Goal: Task Accomplishment & Management: Manage account settings

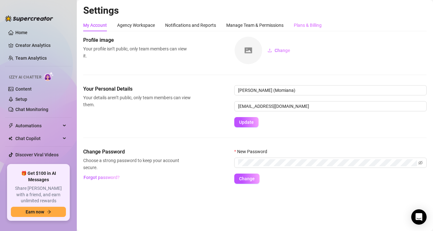
click at [297, 30] on div "Plans & Billing" at bounding box center [308, 25] width 28 height 12
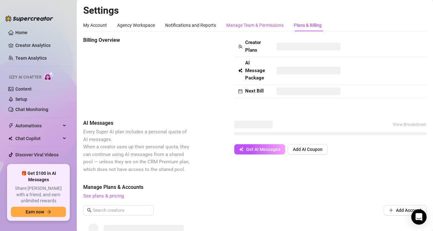
click at [279, 25] on div "Manage Team & Permissions" at bounding box center [254, 25] width 57 height 7
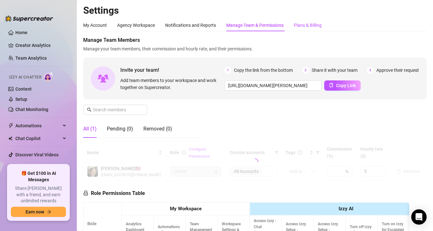
click at [317, 27] on div "Plans & Billing" at bounding box center [308, 25] width 28 height 7
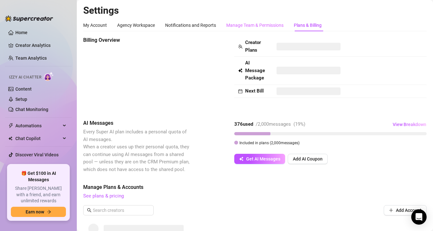
click at [257, 29] on div "Manage Team & Permissions" at bounding box center [254, 25] width 57 height 12
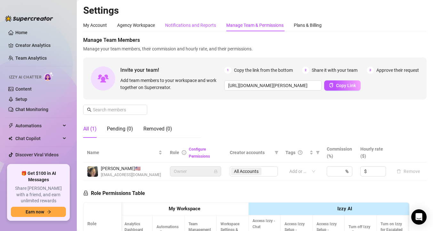
click at [194, 24] on div "Notifications and Reports" at bounding box center [190, 25] width 51 height 7
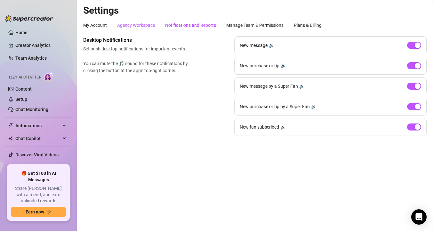
click at [148, 25] on div "Agency Workspace" at bounding box center [136, 25] width 38 height 7
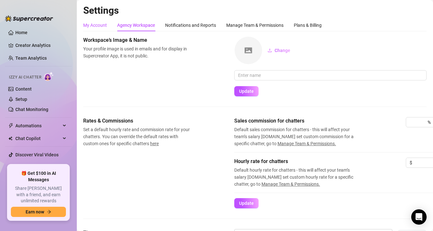
click at [101, 27] on div "My Account" at bounding box center [95, 25] width 24 height 7
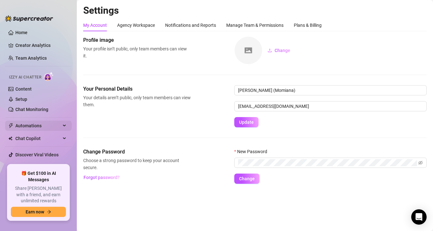
scroll to position [7, 0]
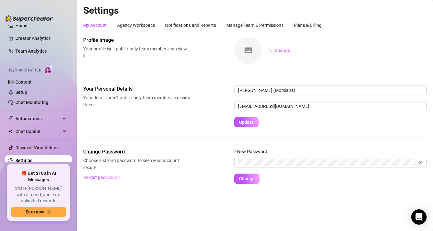
click at [32, 126] on ul "Home Creator Analytics Team Analytics Izzy AI Chatter Content Setup Chat Monito…" at bounding box center [38, 93] width 67 height 137
click at [32, 129] on span "Chat Copilot" at bounding box center [37, 132] width 45 height 10
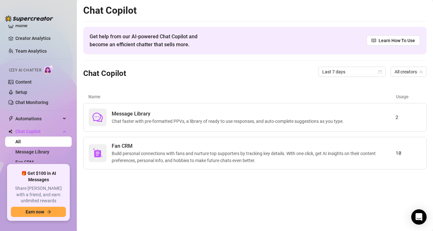
click at [37, 125] on ul "Home Creator Analytics Team Analytics Izzy AI Chatter Content Setup Chat Monito…" at bounding box center [38, 93] width 67 height 137
click at [44, 118] on span "Automations" at bounding box center [37, 119] width 45 height 10
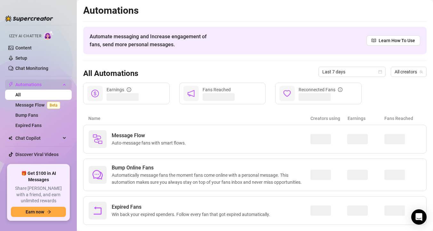
scroll to position [42, 0]
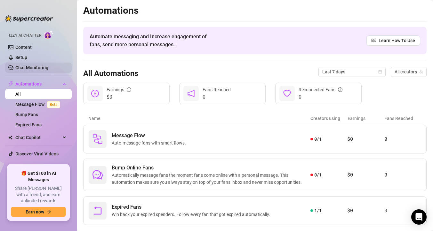
click at [47, 65] on link "Chat Monitoring" at bounding box center [31, 67] width 33 height 5
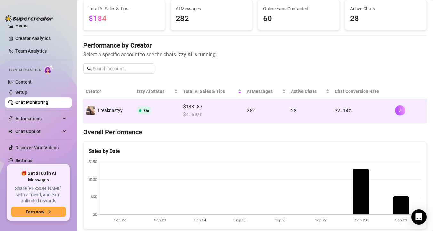
scroll to position [39, 0]
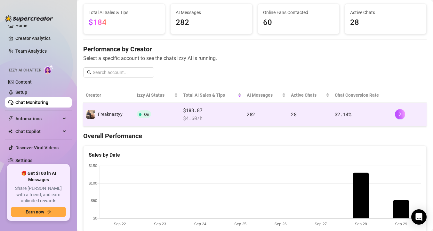
click at [202, 122] on td "$183.87 $ 4.60 /h" at bounding box center [212, 115] width 64 height 24
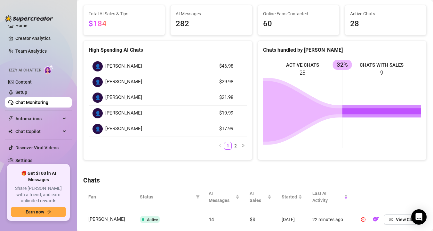
scroll to position [53, 0]
click at [240, 146] on button "button" at bounding box center [243, 146] width 8 height 8
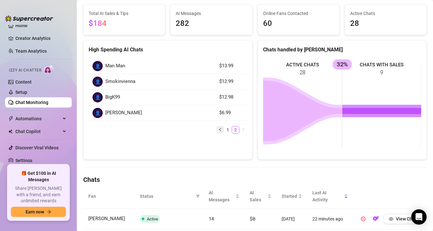
click at [218, 129] on icon "left" at bounding box center [220, 130] width 4 height 4
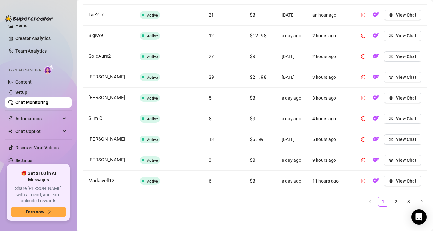
scroll to position [298, 0]
click at [392, 207] on li "2" at bounding box center [395, 202] width 10 height 10
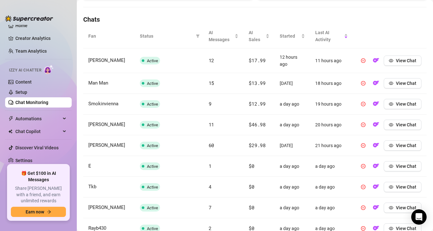
scroll to position [0, 0]
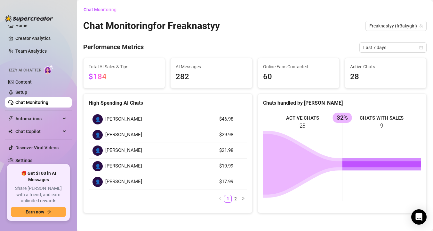
click at [44, 102] on link "Chat Monitoring" at bounding box center [31, 102] width 33 height 5
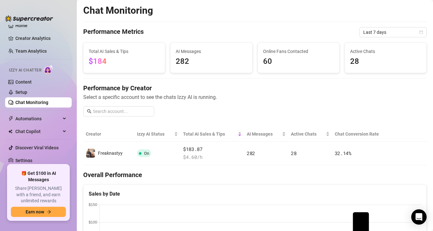
click at [44, 102] on link "Chat Monitoring" at bounding box center [31, 102] width 33 height 5
click at [54, 120] on span "Automations" at bounding box center [37, 119] width 45 height 10
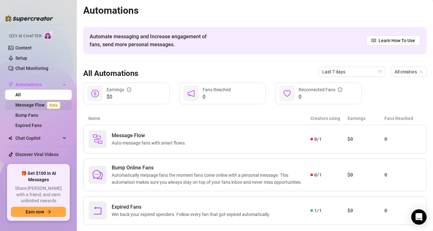
scroll to position [48, 0]
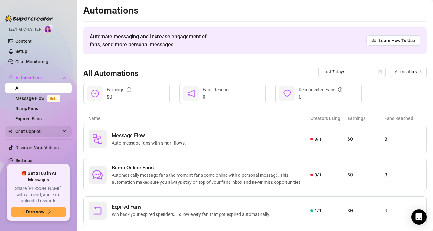
click at [57, 133] on span "Chat Copilot" at bounding box center [37, 132] width 45 height 10
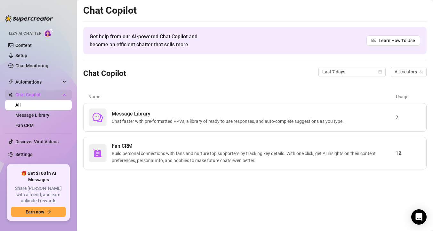
scroll to position [38, 0]
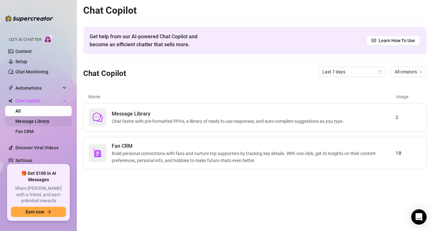
click at [49, 124] on link "Message Library" at bounding box center [32, 121] width 34 height 5
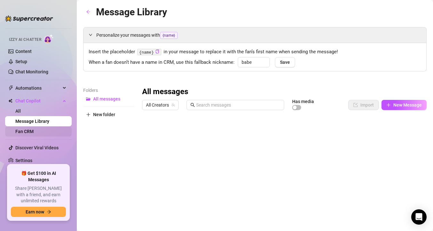
click at [34, 132] on link "Fan CRM" at bounding box center [24, 131] width 18 height 5
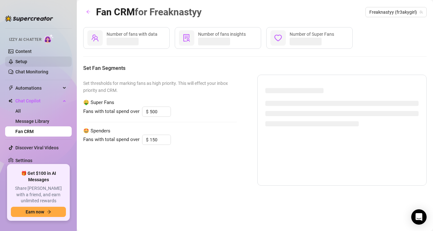
click at [27, 64] on link "Setup" at bounding box center [21, 61] width 12 height 5
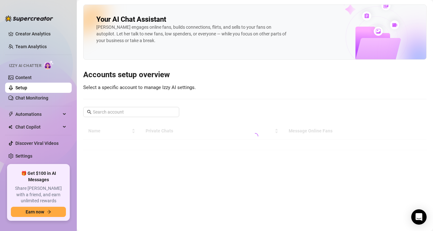
scroll to position [7, 0]
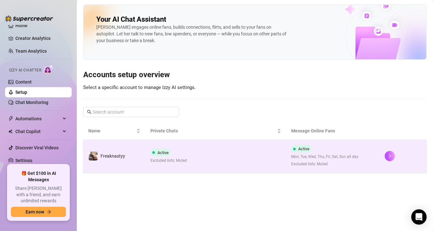
click at [156, 162] on span "Excluded lists: Muted" at bounding box center [168, 161] width 36 height 6
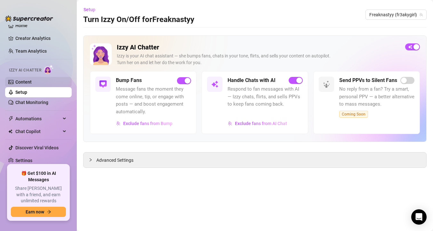
click at [32, 80] on link "Content" at bounding box center [23, 82] width 16 height 5
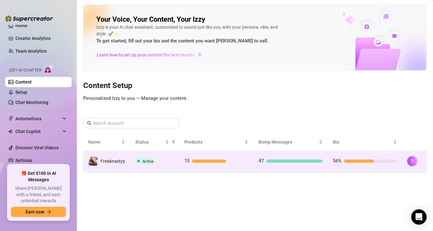
click at [218, 170] on td "15" at bounding box center [216, 161] width 74 height 21
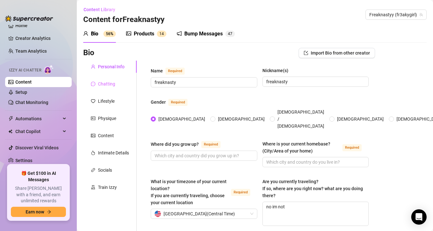
click at [118, 88] on div "Chatting" at bounding box center [109, 84] width 53 height 12
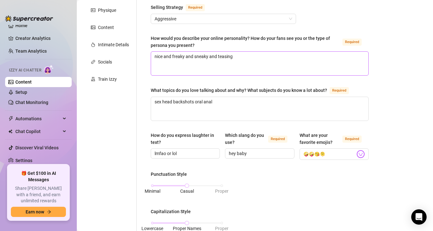
scroll to position [396, 0]
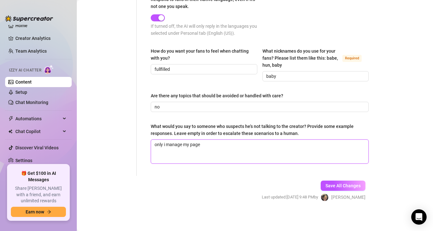
click at [223, 147] on textarea "only i manage my page" at bounding box center [259, 152] width 217 height 24
click at [224, 149] on textarea "only i manage my page" at bounding box center [259, 152] width 217 height 24
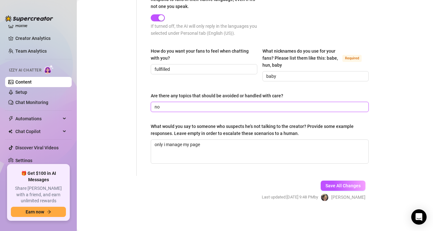
click at [218, 105] on input "no" at bounding box center [258, 107] width 209 height 7
click at [304, 107] on input "if a fan says somethiing about in person meeting tell them to text my cell bevc…" at bounding box center [258, 107] width 209 height 7
click at [354, 108] on input "if a fan says somethiing about in person meeting tell them to text my cell beca…" at bounding box center [258, 107] width 209 height 7
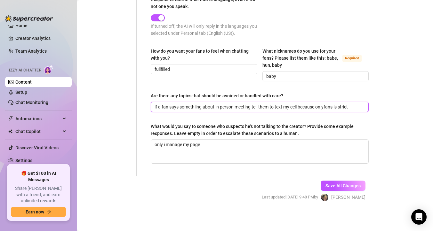
click at [357, 104] on input "if a fan says somethiing about in person meeting tell them to text my cell beca…" at bounding box center [258, 107] width 209 height 7
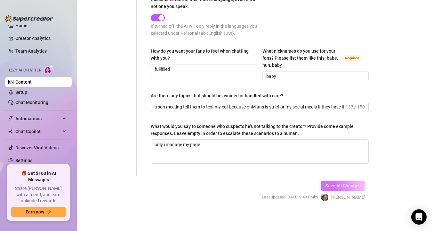
scroll to position [0, 0]
click at [337, 184] on span "Save All Changes" at bounding box center [342, 186] width 35 height 5
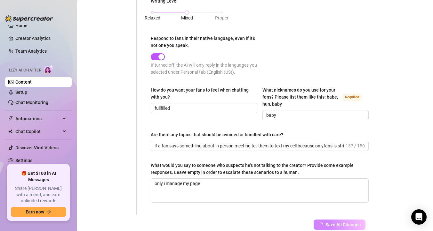
scroll to position [337, 0]
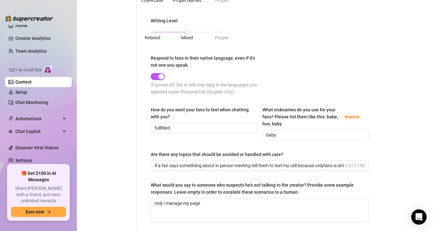
type input "if a fan says somethiing about in person meeting tell them to text my cell beca…"
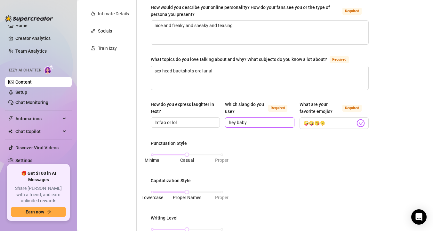
scroll to position [133, 0]
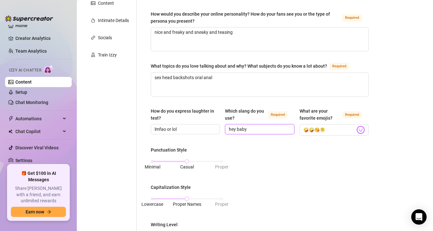
click at [250, 127] on input "hey baby" at bounding box center [259, 129] width 60 height 7
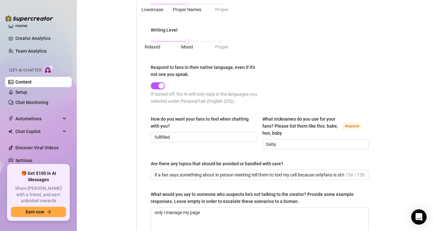
scroll to position [396, 0]
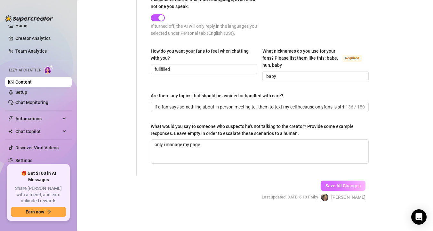
type input "[DEMOGRAPHIC_DATA]"
click at [330, 187] on span "Save All Changes" at bounding box center [342, 186] width 35 height 5
click at [27, 94] on link "Setup" at bounding box center [21, 92] width 12 height 5
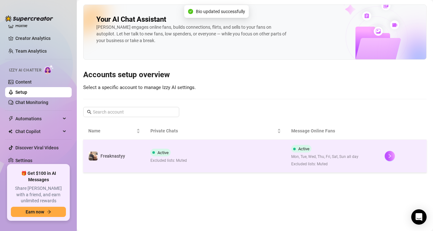
click at [154, 172] on td "Active Excluded lists: Muted" at bounding box center [215, 156] width 140 height 33
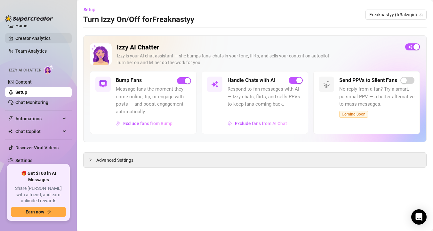
click at [20, 39] on link "Creator Analytics" at bounding box center [40, 38] width 51 height 10
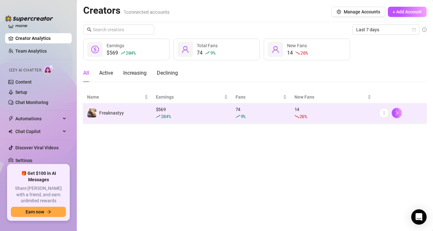
click at [195, 120] on td "$ 569 204 %" at bounding box center [192, 114] width 80 height 20
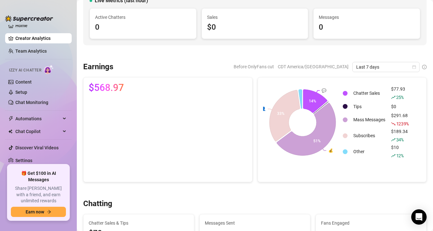
scroll to position [52, 0]
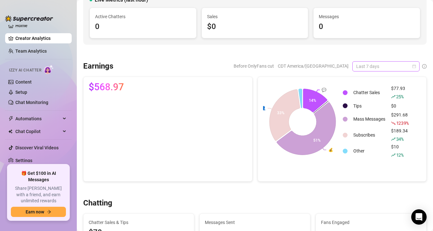
click at [358, 70] on span "Last 7 days" at bounding box center [385, 67] width 59 height 10
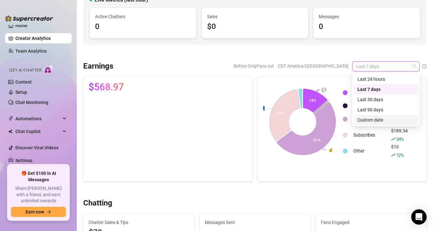
click at [370, 121] on div "Custom date" at bounding box center [385, 120] width 57 height 7
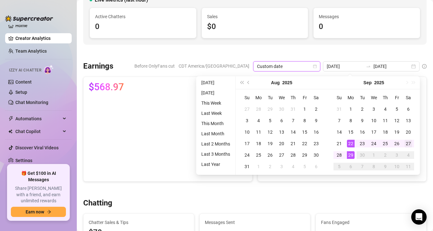
type input "[DATE]"
click at [407, 146] on div "27" at bounding box center [408, 144] width 8 height 8
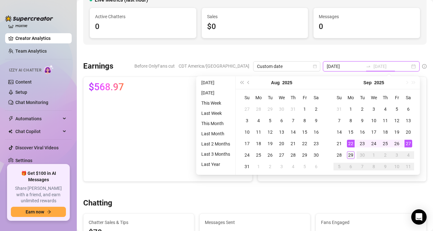
type input "[DATE]"
click at [354, 155] on div "29" at bounding box center [351, 156] width 8 height 8
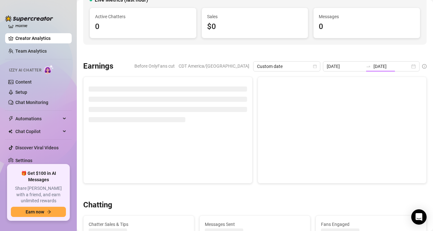
type input "[DATE]"
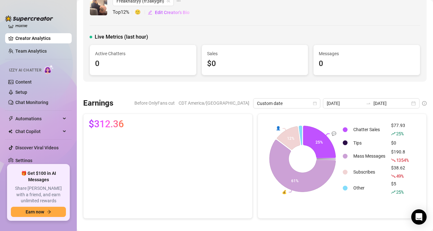
scroll to position [0, 0]
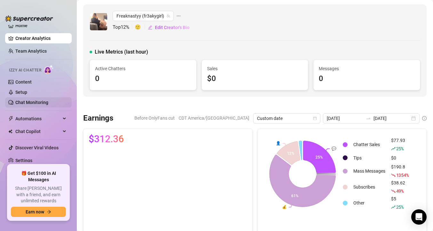
click at [34, 100] on link "Chat Monitoring" at bounding box center [31, 102] width 33 height 5
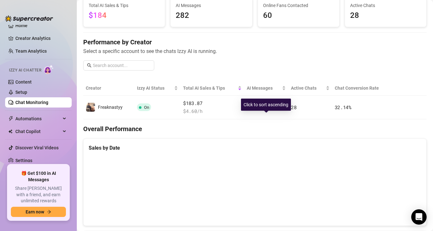
scroll to position [47, 0]
click at [262, 120] on div "Chat Monitoring Performance Metrics Custom date [DATE] [DATE] Total AI Sales & …" at bounding box center [254, 220] width 343 height 524
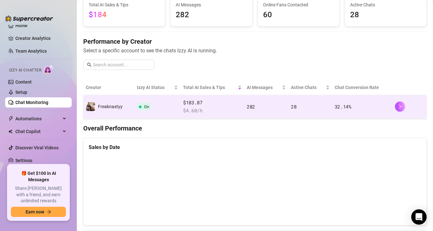
click at [264, 115] on td "282" at bounding box center [266, 107] width 44 height 24
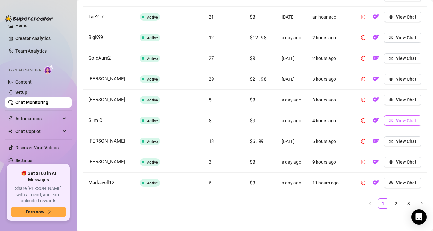
scroll to position [273, 0]
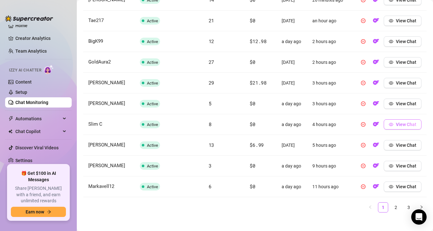
click at [400, 130] on button "View Chat" at bounding box center [402, 125] width 38 height 10
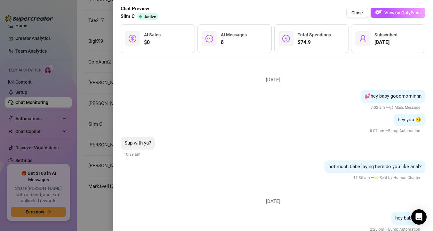
click at [93, 98] on div at bounding box center [216, 115] width 433 height 231
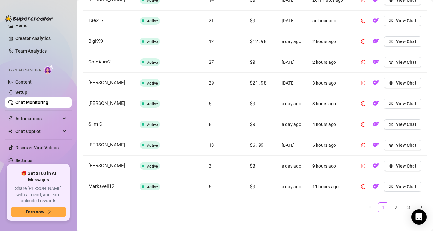
scroll to position [273, 0]
click at [43, 53] on link "Team Analytics" at bounding box center [30, 51] width 31 height 5
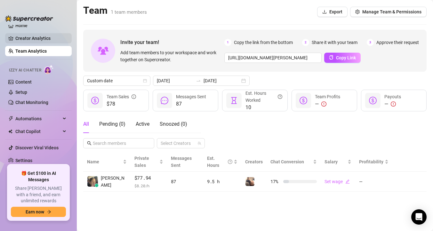
click at [47, 36] on link "Creator Analytics" at bounding box center [40, 38] width 51 height 10
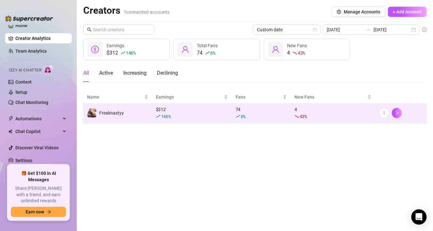
click at [178, 115] on div "146 %" at bounding box center [192, 116] width 72 height 7
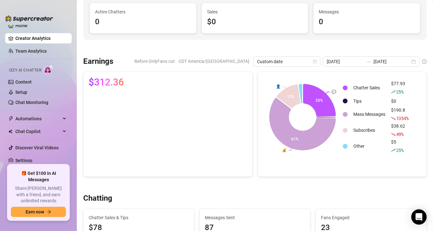
scroll to position [70, 0]
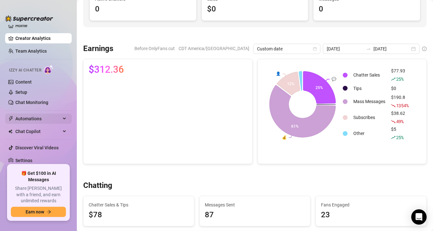
click at [48, 119] on span "Automations" at bounding box center [37, 119] width 45 height 10
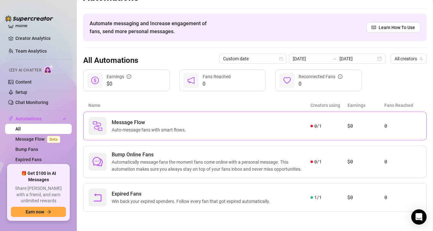
click at [297, 132] on div "Message Flow Auto-message fans with smart flows." at bounding box center [200, 126] width 222 height 18
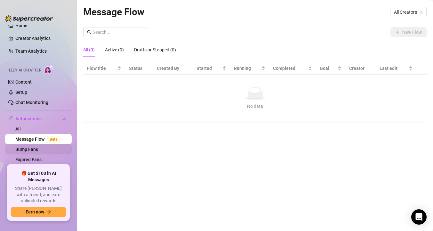
click at [38, 149] on link "Bump Fans" at bounding box center [26, 149] width 23 height 5
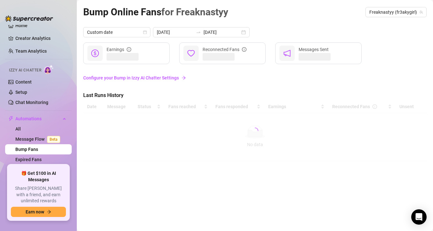
click at [161, 80] on link "Configure your Bump in Izzy AI Chatter Settings" at bounding box center [254, 77] width 343 height 7
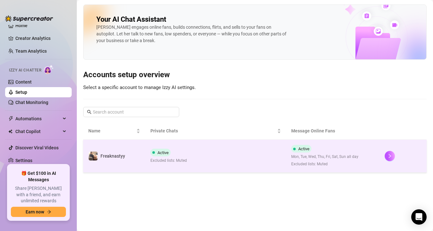
click at [175, 164] on td "Active Excluded lists: Muted" at bounding box center [215, 156] width 140 height 33
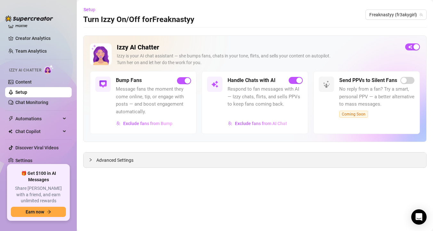
click at [258, 162] on div "Advanced Settings" at bounding box center [254, 160] width 342 height 15
click at [239, 150] on div "Izzy AI Chatter [PERSON_NAME] is your AI chat assistant — she bumps fans, chats…" at bounding box center [254, 101] width 343 height 133
click at [95, 164] on div "Advanced Settings" at bounding box center [254, 160] width 342 height 15
click at [102, 161] on span "Advanced Settings" at bounding box center [114, 160] width 37 height 7
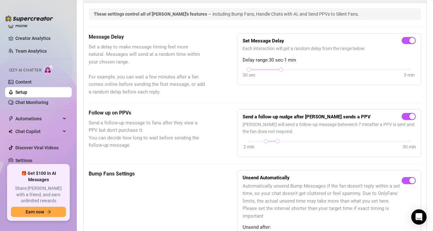
scroll to position [167, 0]
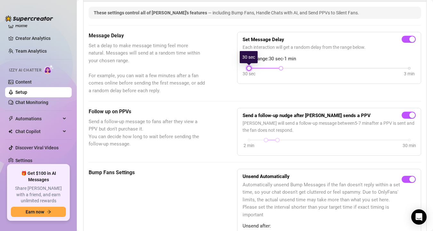
click at [247, 68] on div at bounding box center [248, 68] width 3 height 3
drag, startPoint x: 282, startPoint y: 67, endPoint x: 239, endPoint y: 66, distance: 43.5
click at [239, 66] on div "Set Message Delay Each interaction will get a random delay from the range below…" at bounding box center [329, 58] width 184 height 52
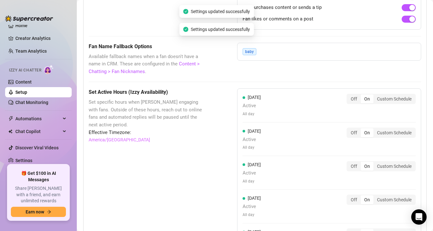
scroll to position [582, 0]
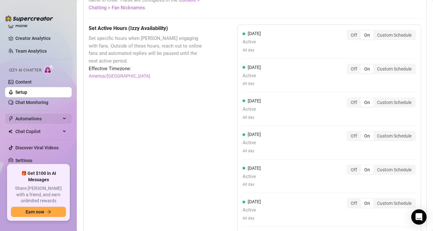
click at [20, 121] on span "Automations" at bounding box center [37, 119] width 45 height 10
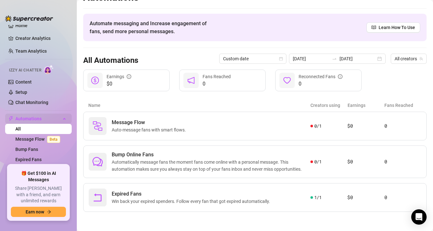
scroll to position [13, 0]
click at [32, 100] on link "Chat Monitoring" at bounding box center [31, 102] width 33 height 5
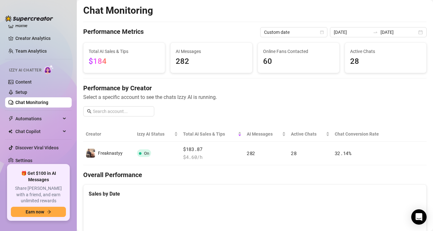
click at [48, 104] on link "Chat Monitoring" at bounding box center [31, 102] width 33 height 5
click at [27, 94] on link "Setup" at bounding box center [21, 92] width 12 height 5
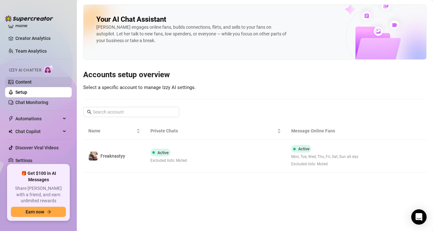
click at [32, 85] on link "Content" at bounding box center [23, 82] width 16 height 5
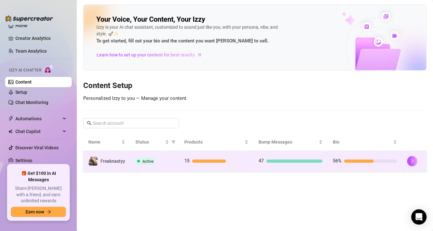
click at [175, 160] on td "Active" at bounding box center [154, 161] width 49 height 21
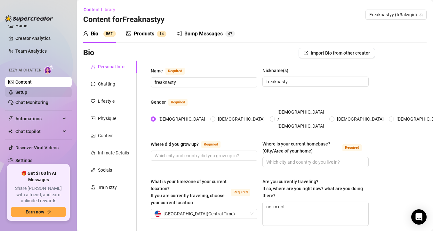
click at [27, 91] on link "Setup" at bounding box center [21, 92] width 12 height 5
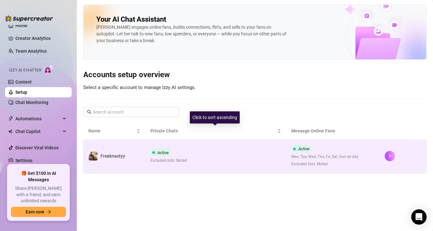
click at [221, 155] on td "Active Excluded lists: Muted" at bounding box center [215, 156] width 140 height 33
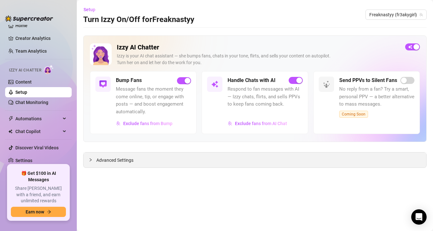
click at [187, 161] on div "Advanced Settings" at bounding box center [254, 160] width 342 height 15
click at [116, 168] on main "Setup Turn Izzy On/Off for Freaknastyy Freaknastyy (fr3akygirl) Izzy AI Chatter…" at bounding box center [255, 115] width 356 height 231
click at [116, 159] on span "Advanced Settings" at bounding box center [114, 160] width 37 height 7
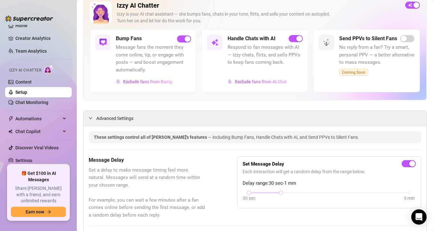
scroll to position [43, 0]
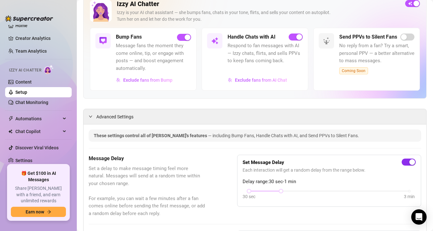
click at [412, 160] on div "button" at bounding box center [412, 163] width 6 height 6
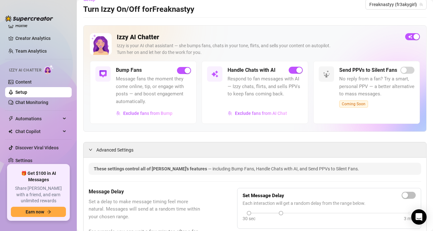
scroll to position [3, 0]
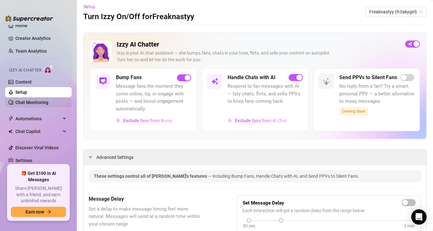
click at [48, 104] on link "Chat Monitoring" at bounding box center [31, 102] width 33 height 5
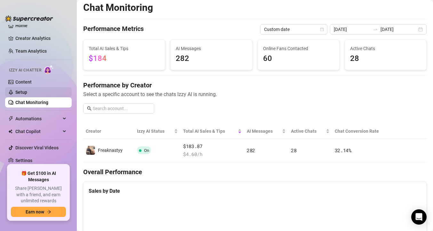
click at [27, 90] on link "Setup" at bounding box center [21, 92] width 12 height 5
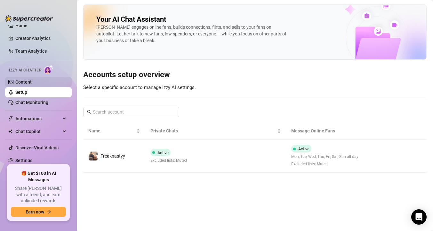
click at [32, 80] on link "Content" at bounding box center [23, 82] width 16 height 5
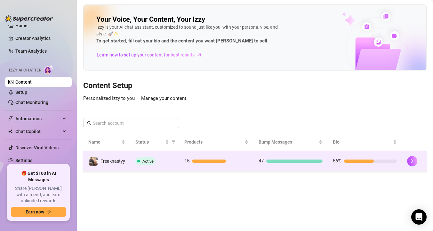
click at [158, 153] on td "Active" at bounding box center [154, 161] width 49 height 21
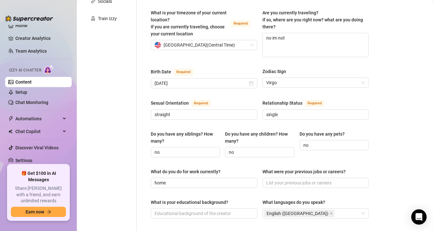
scroll to position [170, 0]
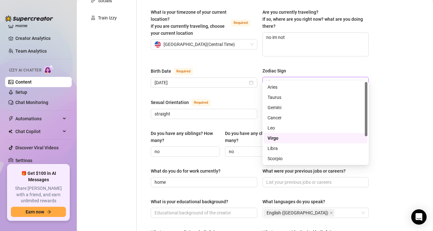
click at [276, 78] on span "Virgo" at bounding box center [315, 82] width 99 height 10
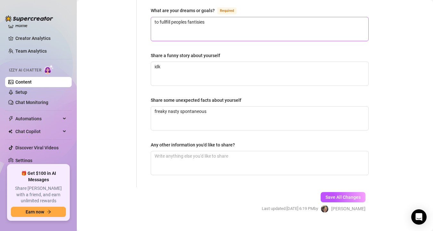
scroll to position [424, 0]
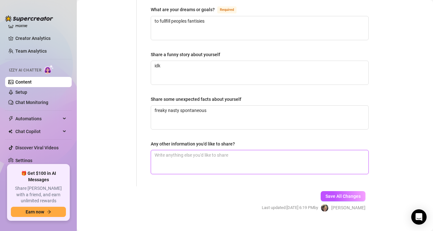
click at [228, 151] on textarea "Any other information you'd like to share?" at bounding box center [259, 163] width 217 height 24
type textarea "i"
type textarea "if"
type textarea "if so"
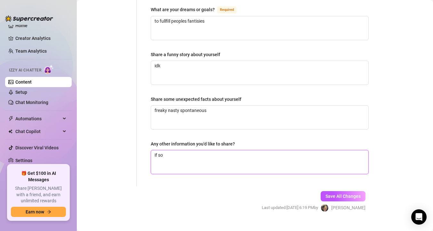
type textarea "if som"
type textarea "if some"
type textarea "if someo"
type textarea "if someone"
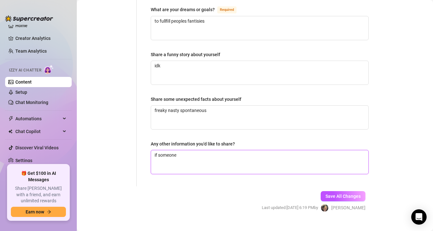
type textarea "if someone a"
type textarea "if someone as"
type textarea "if someone ask"
type textarea "if someone asks"
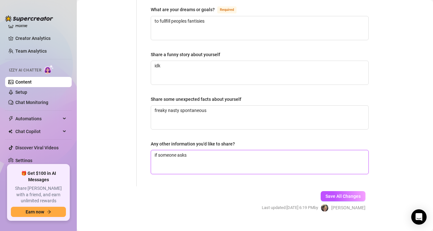
type textarea "if someone asks t"
type textarea "if someone asks to"
type textarea "if someone asks to m"
type textarea "if someone asks to me"
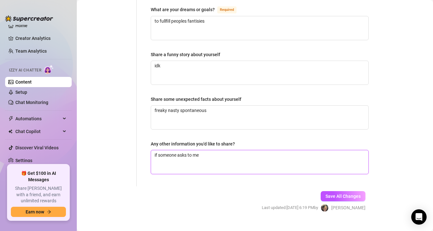
type textarea "if someone asks to mee"
type textarea "if someone asks to meet"
type textarea "if someone asks to meet t"
type textarea "if someone asks to meet [PERSON_NAME]"
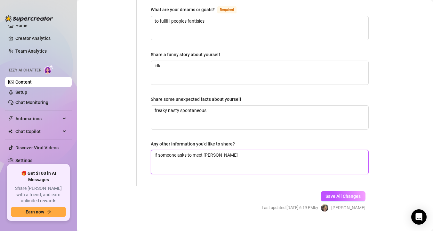
type textarea "if someone asks to meet tel"
type textarea "if someone asks to meet tell"
type textarea "if someone asks to meet tell t"
type textarea "if someone asks to meet tell [PERSON_NAME]"
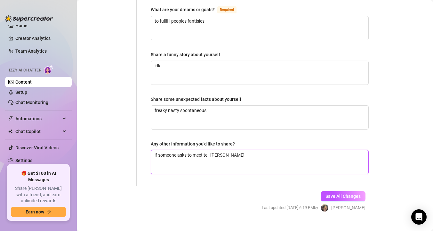
type textarea "if someone asks to meet tell the"
type textarea "if someone asks to meet tell then"
type textarea "if someone asks to meet tell the"
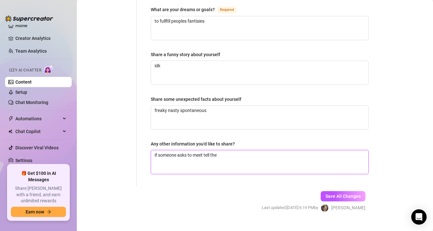
type textarea "if someone asks to meet tell them"
type textarea "if someone asks to meet tell them o"
type textarea "if someone asks to meet tell them on"
type textarea "if someone asks to meet tell them onl"
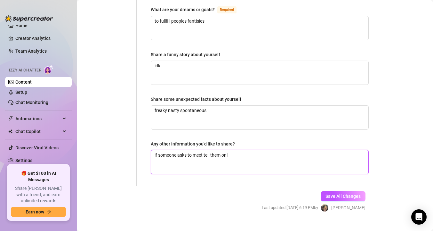
type textarea "if someone asks to meet tell them only"
type textarea "if someone asks to meet tell them onlyf"
type textarea "if someone asks to meet tell them onlyfa"
type textarea "if someone asks to meet tell them onlyfan"
type textarea "if someone asks to meet tell them onlyfans"
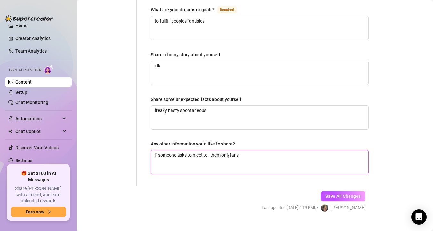
type textarea "if someone asks to meet tell them onlyfans"
type textarea "if someone asks to meet tell them onlyfans i"
type textarea "if someone asks to meet tell them onlyfans is"
type textarea "if someone asks to meet tell them onlyfans is s"
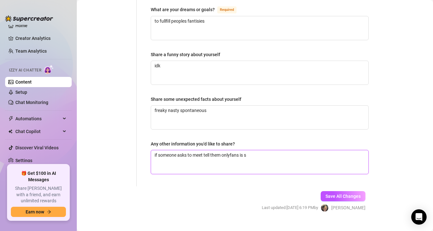
type textarea "if someone asks to meet tell them onlyfans is st"
type textarea "if someone asks to meet tell them onlyfans is str"
type textarea "if someone asks to meet tell them onlyfans is stri"
type textarea "if someone asks to meet tell them onlyfans is stric"
type textarea "if someone asks to meet tell them onlyfans is strict"
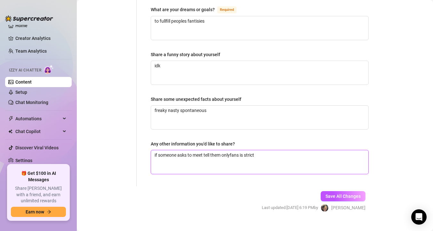
type textarea "if someone asks to meet tell them onlyfans is strict"
type textarea "if someone asks to meet tell them onlyfans is strict a"
type textarea "if someone asks to meet tell them onlyfans is strict an"
type textarea "if someone asks to meet tell them onlyfans is strict and"
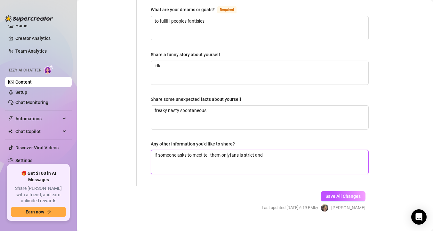
type textarea "if someone asks to meet tell them onlyfans is strict and c"
type textarea "if someone asks to meet tell them onlyfans is strict and ca"
type textarea "if someone asks to meet tell them onlyfans is strict and can"
type textarea "if someone asks to meet tell them onlyfans is strict and cant"
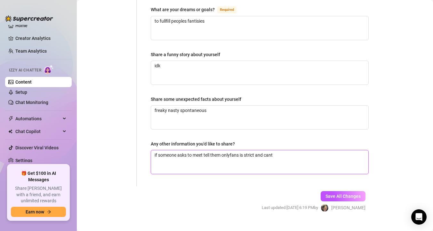
type textarea "if someone asks to meet tell them onlyfans is strict and cant t"
type textarea "if someone asks to meet tell them onlyfans is strict and cant ta"
type textarea "if someone asks to meet tell them onlyfans is strict and cant tal"
type textarea "if someone asks to meet tell them onlyfans is strict and cant talk"
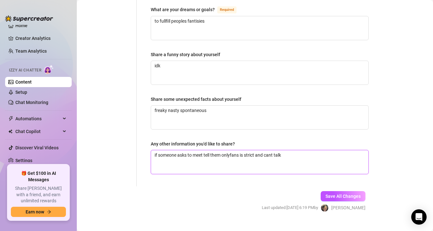
type textarea "if someone asks to meet tell them onlyfans is strict and cant talk a"
type textarea "if someone asks to meet tell them onlyfans is strict and cant talk ab"
type textarea "if someone asks to meet tell them onlyfans is strict and cant talk abo"
type textarea "if someone asks to meet tell them onlyfans is strict and cant talk abou"
type textarea "if someone asks to meet tell them onlyfans is strict and cant talk about"
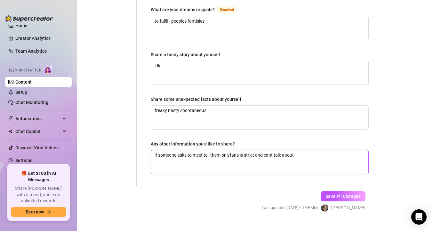
type textarea "if someone asks to meet tell them onlyfans is strict and cant talk about"
type textarea "if someone asks to meet tell them onlyfans is strict and cant talk about t"
type textarea "if someone asks to meet tell them onlyfans is strict and cant talk about th"
type textarea "if someone asks to meet tell them onlyfans is strict and cant talk about tha"
type textarea "if someone asks to meet tell them onlyfans is strict and cant talk about that"
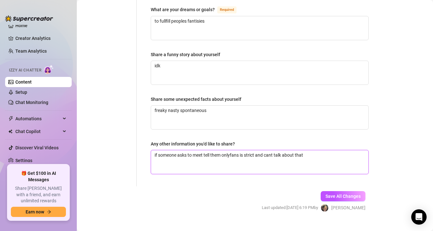
type textarea "if someone asks to meet tell them onlyfans is strict and cant talk about that"
type textarea "if someone asks to meet tell them onlyfans is strict and cant talk about that o"
type textarea "if someone asks to meet tell them onlyfans is strict and cant talk about that on"
type textarea "if someone asks to meet tell them onlyfans is strict and cant talk about that o…"
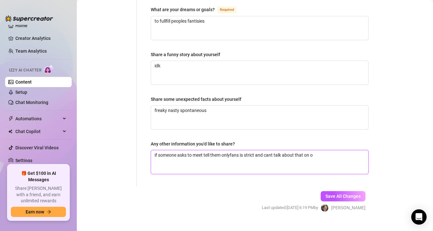
type textarea "if someone asks to meet tell them onlyfans is strict and cant talk about that o…"
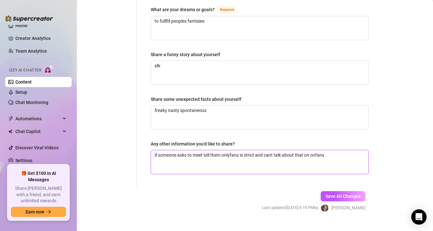
type textarea "if someone asks to meet tell them onlyfans is strict and cant talk about that o…"
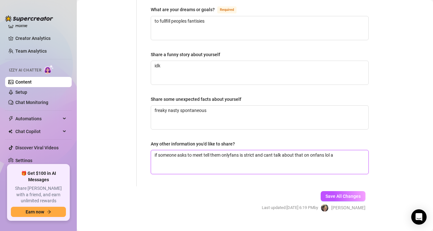
type textarea "if someone asks to meet tell them onlyfans is strict and cant talk about that o…"
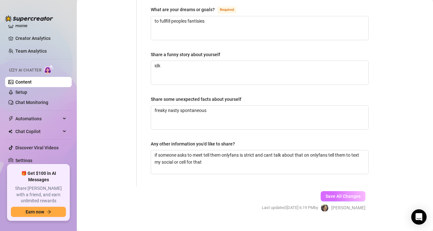
click at [324, 192] on button "Save All Changes" at bounding box center [342, 197] width 45 height 10
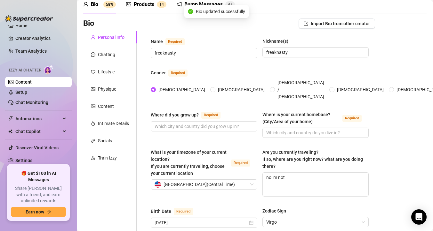
scroll to position [0, 0]
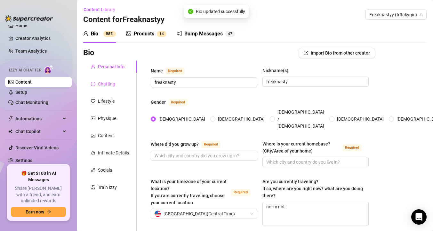
click at [125, 85] on div "Chatting" at bounding box center [109, 84] width 53 height 12
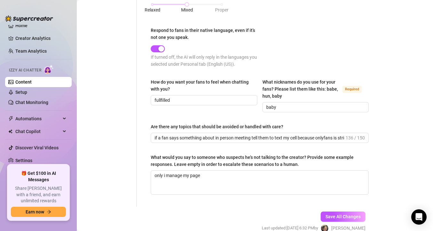
scroll to position [369, 0]
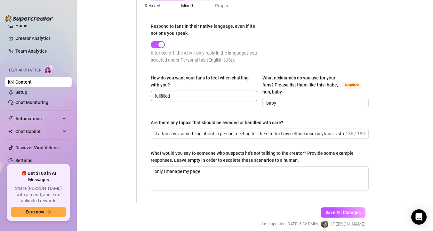
click at [189, 97] on input "fullfilled" at bounding box center [203, 96] width 98 height 7
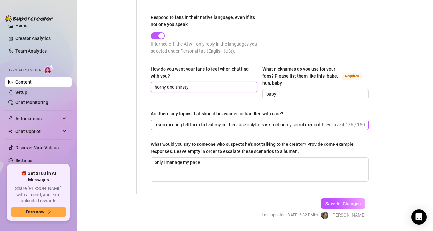
scroll to position [0, 72]
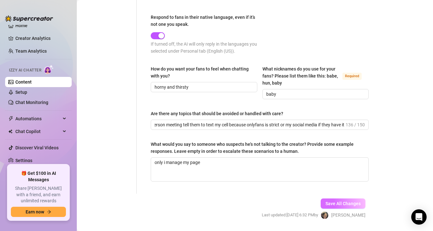
click at [334, 202] on span "Save All Changes" at bounding box center [342, 203] width 35 height 5
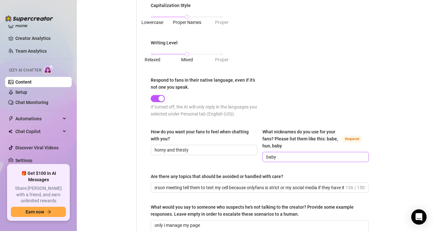
scroll to position [0, 0]
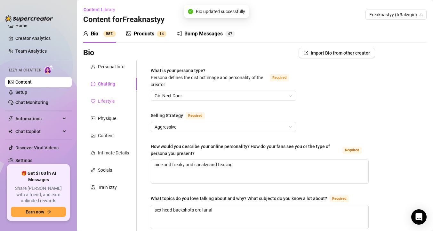
click at [117, 106] on div "Lifestyle" at bounding box center [109, 101] width 53 height 12
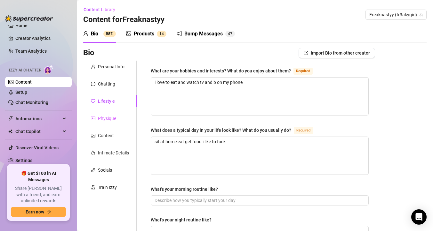
click at [126, 120] on div "Physique" at bounding box center [109, 119] width 53 height 12
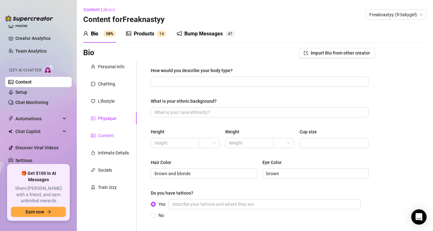
click at [111, 137] on div "Content" at bounding box center [106, 135] width 16 height 7
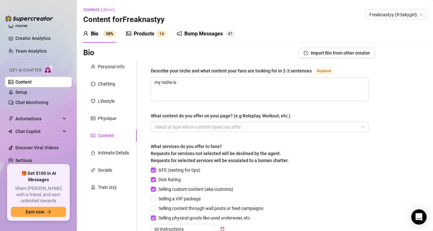
scroll to position [114, 0]
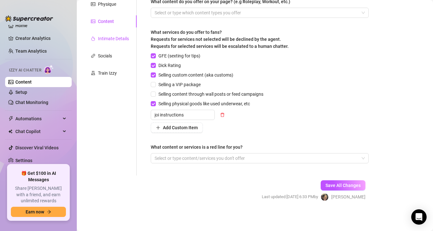
click at [122, 38] on div "Intimate Details" at bounding box center [113, 38] width 31 height 7
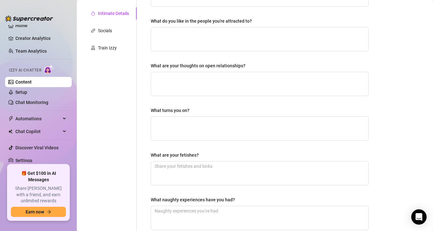
scroll to position [0, 0]
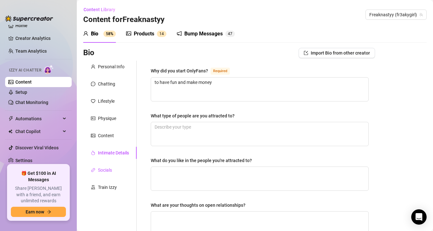
click at [107, 171] on div "Socials" at bounding box center [105, 170] width 14 height 7
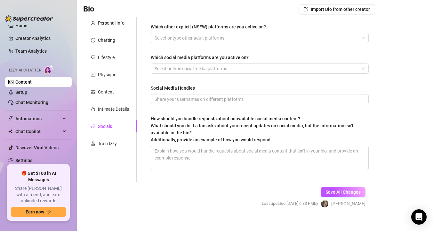
scroll to position [51, 0]
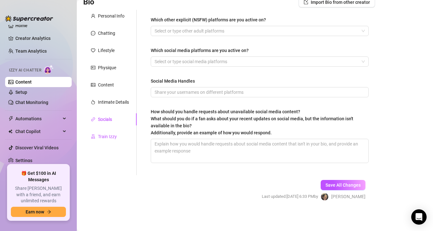
click at [109, 137] on div "Train Izzy" at bounding box center [107, 136] width 19 height 7
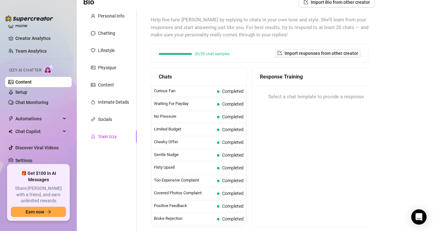
scroll to position [109, 0]
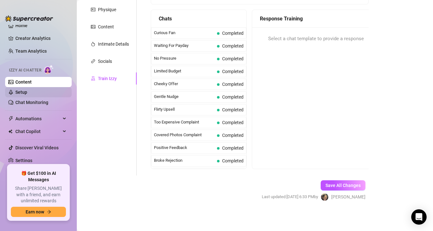
click at [27, 91] on link "Setup" at bounding box center [21, 92] width 12 height 5
